Goal: Task Accomplishment & Management: Manage account settings

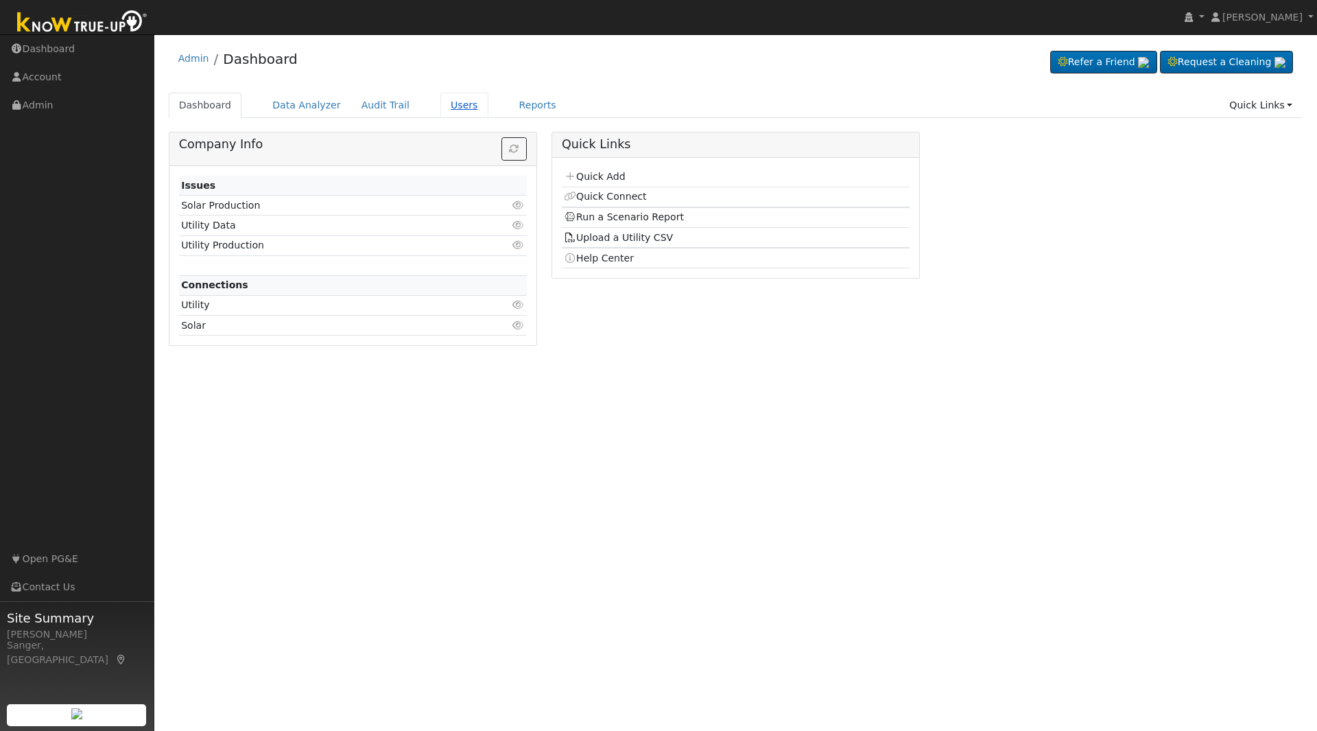
click at [455, 111] on link "Users" at bounding box center [464, 105] width 48 height 25
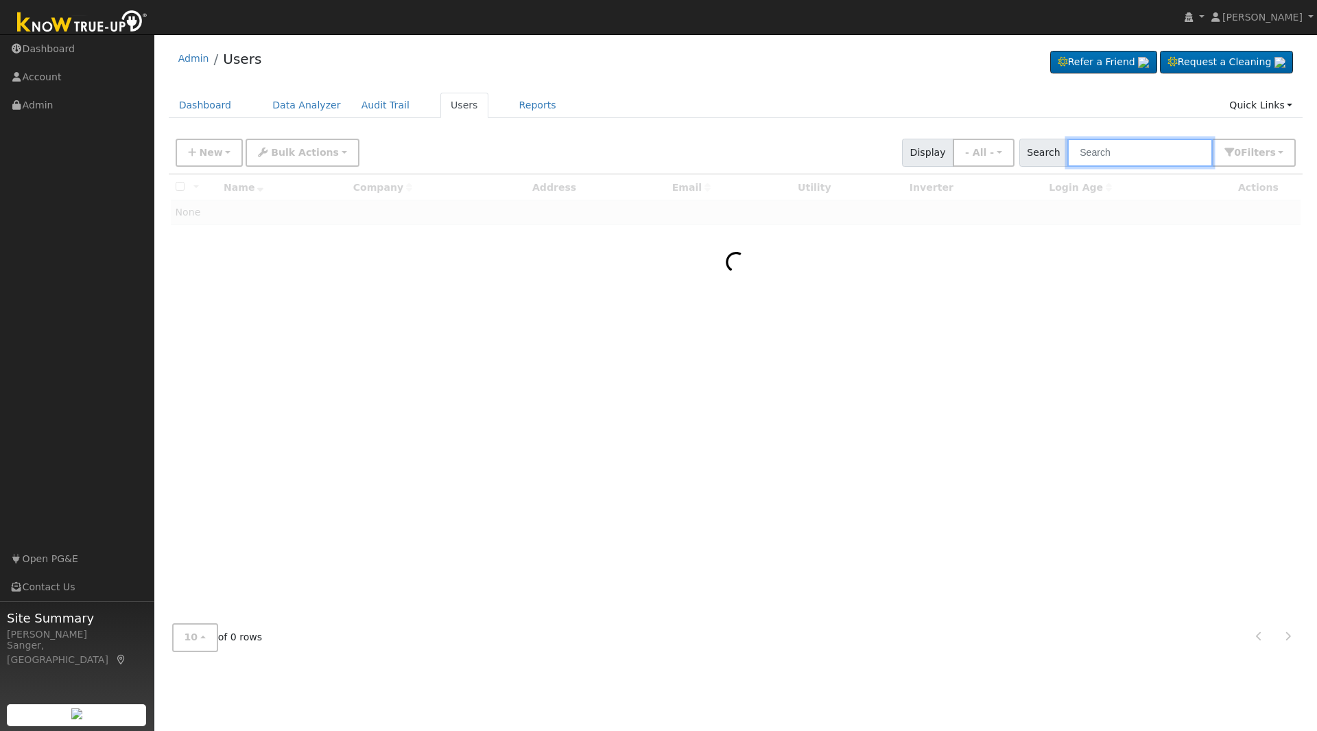
click at [1099, 152] on input "text" at bounding box center [1140, 153] width 145 height 28
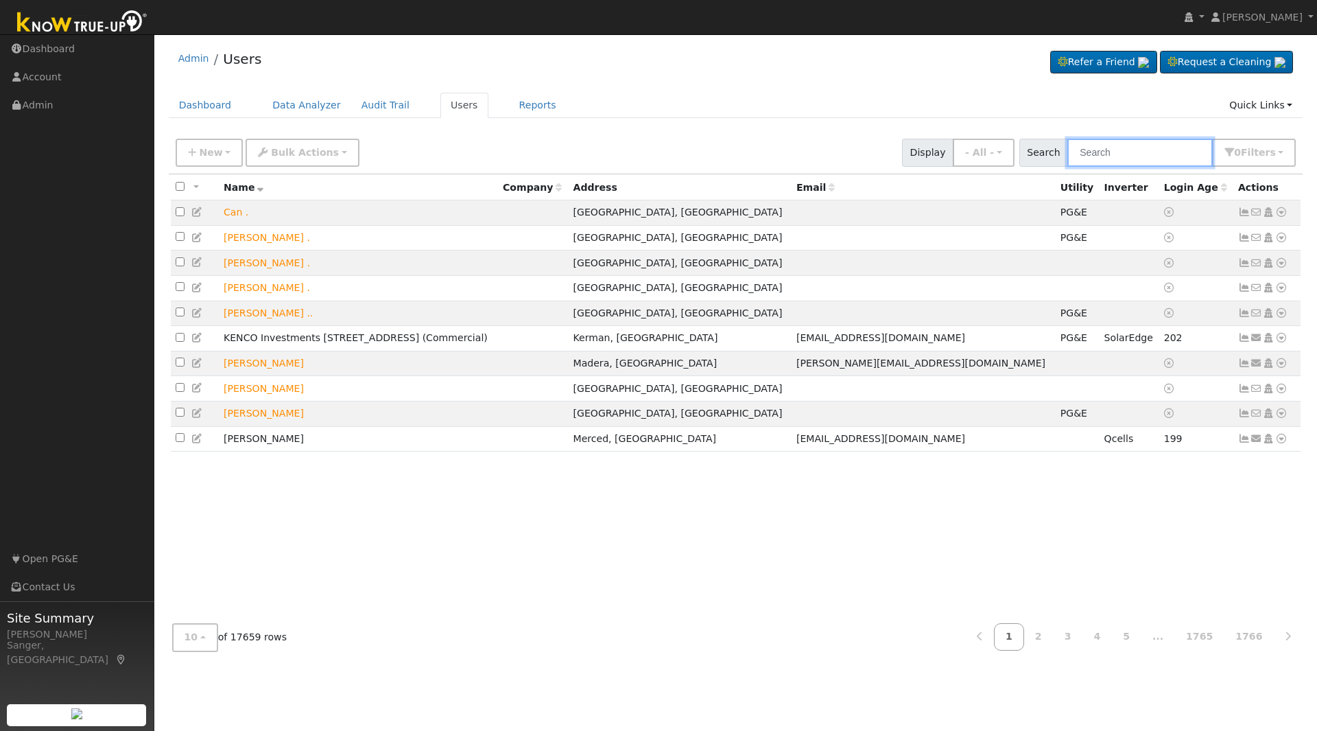
paste input "Ordonez, Jeffr"
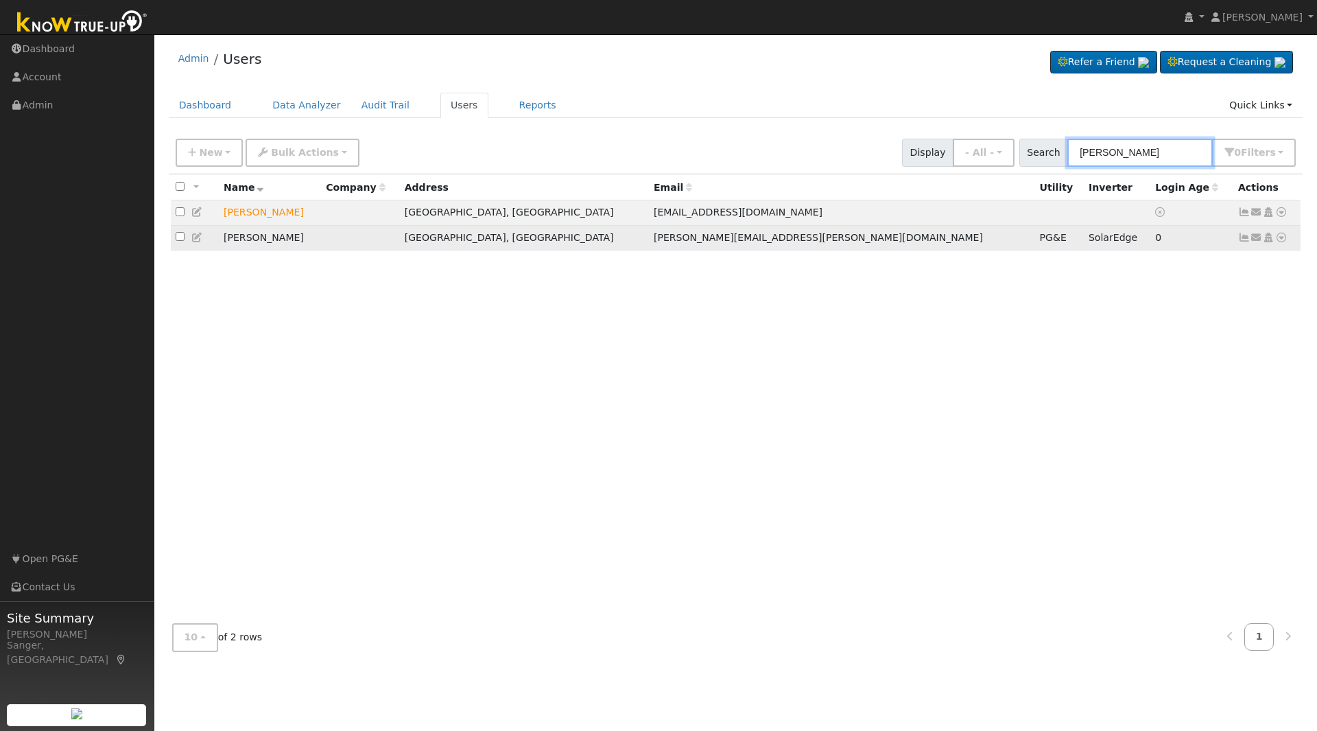
type input "Ordonez"
click at [1245, 238] on icon at bounding box center [1244, 238] width 12 height 10
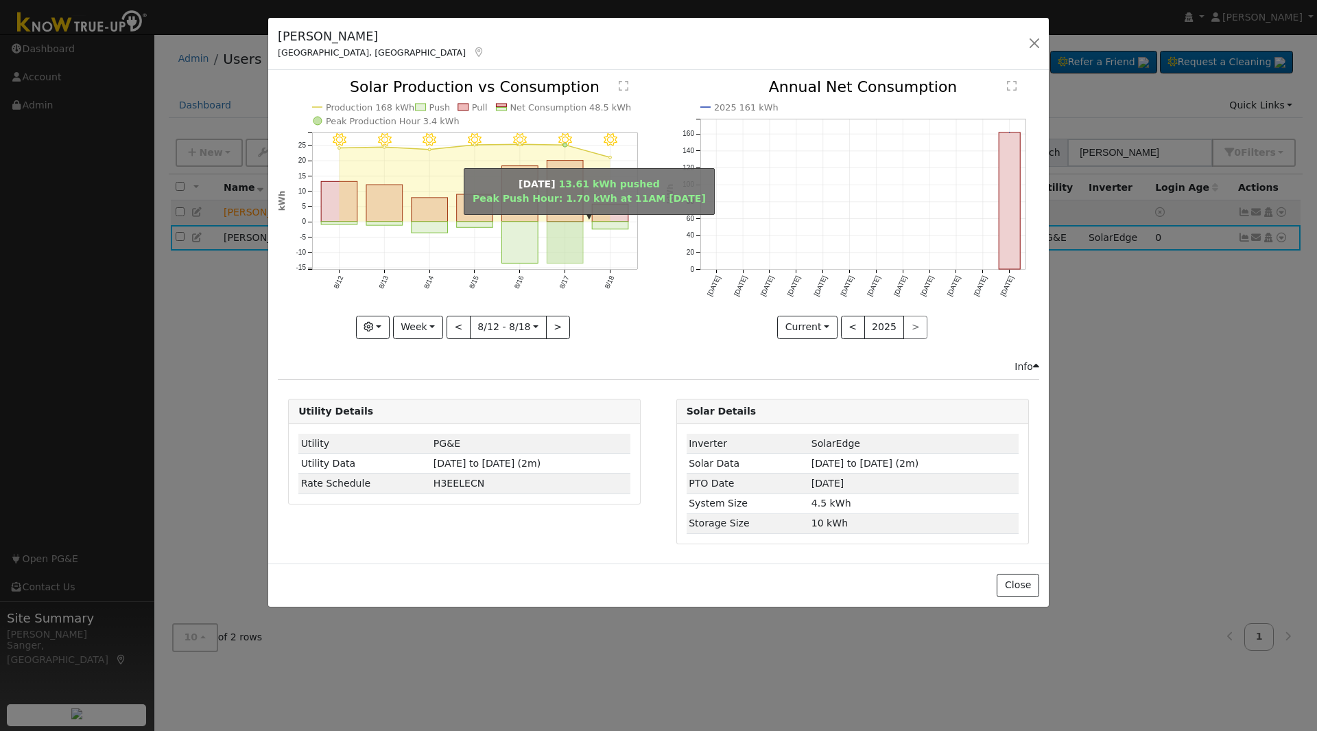
click at [547, 233] on rect "onclick=""" at bounding box center [565, 243] width 36 height 42
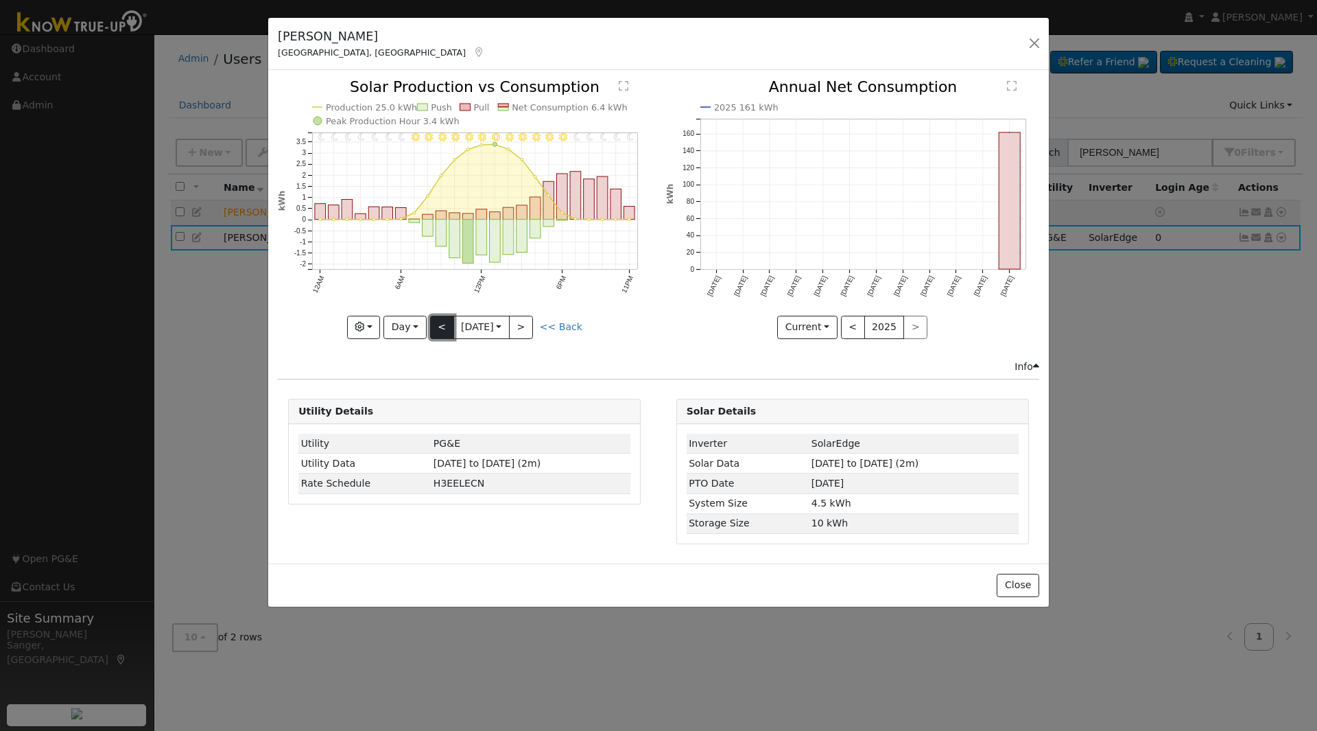
click at [440, 329] on button "<" at bounding box center [442, 327] width 24 height 23
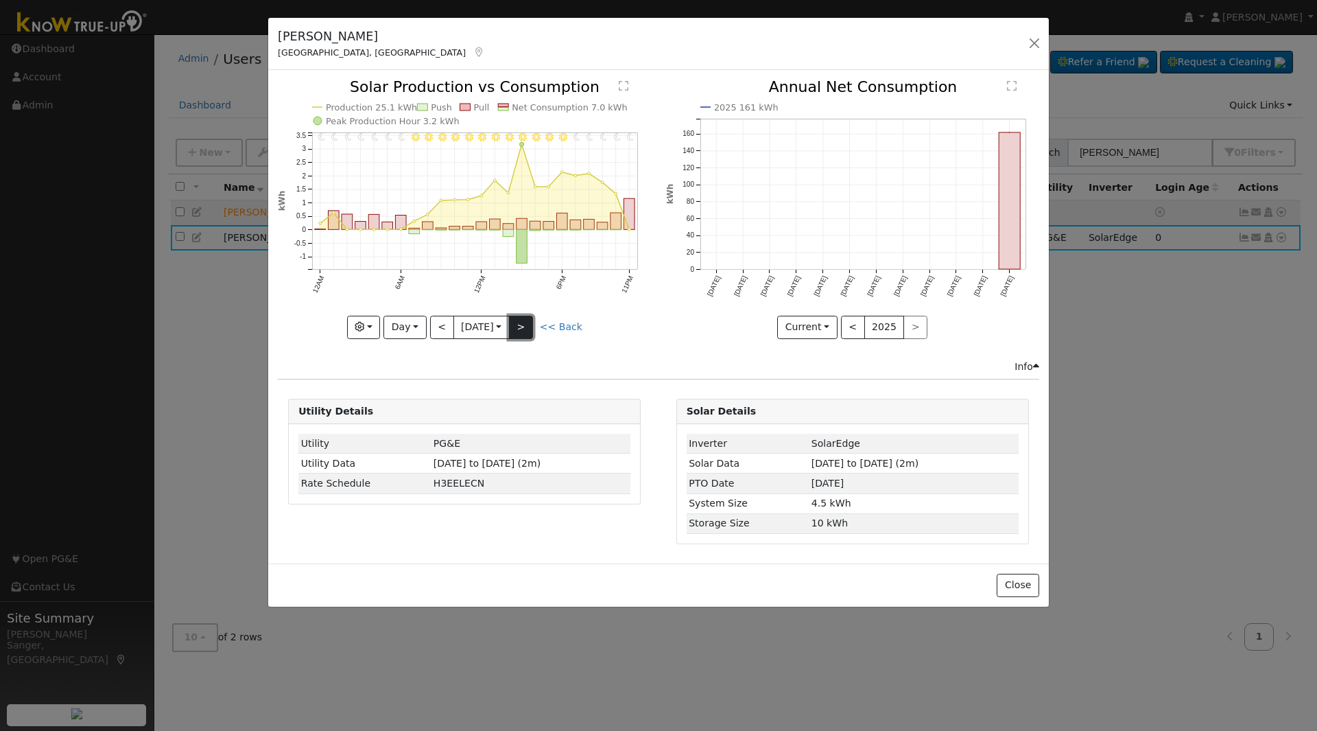
click at [524, 322] on button ">" at bounding box center [521, 327] width 24 height 23
type input "2025-08-16"
